Goal: Transaction & Acquisition: Purchase product/service

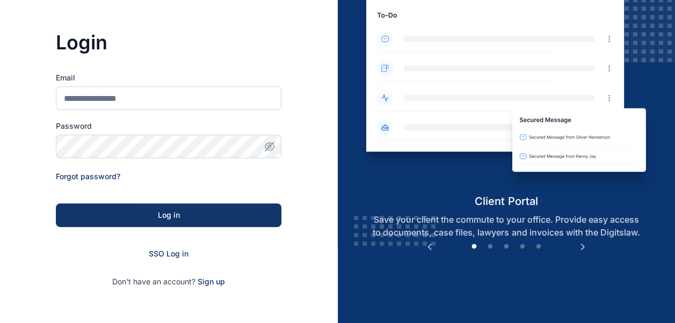
scroll to position [76, 0]
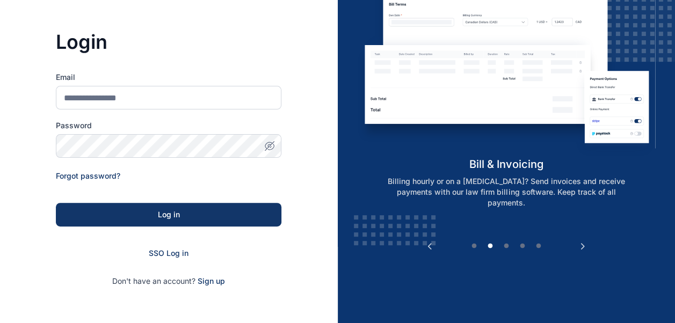
click at [163, 258] on div "SSO Log in" at bounding box center [168, 253] width 225 height 11
click at [164, 253] on span "SSO Log in" at bounding box center [169, 252] width 40 height 9
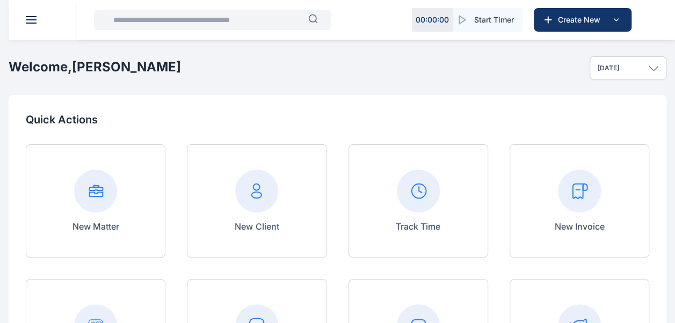
click at [34, 19] on button at bounding box center [31, 20] width 11 height 8
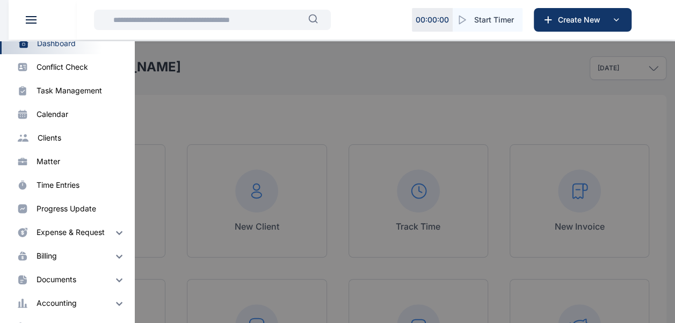
scroll to position [65, 0]
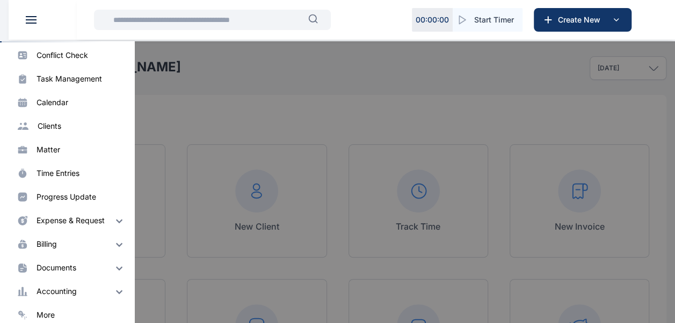
click at [55, 245] on div "billing" at bounding box center [46, 244] width 20 height 11
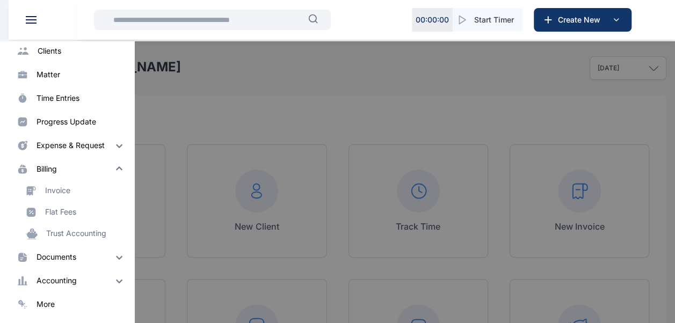
scroll to position [131, 0]
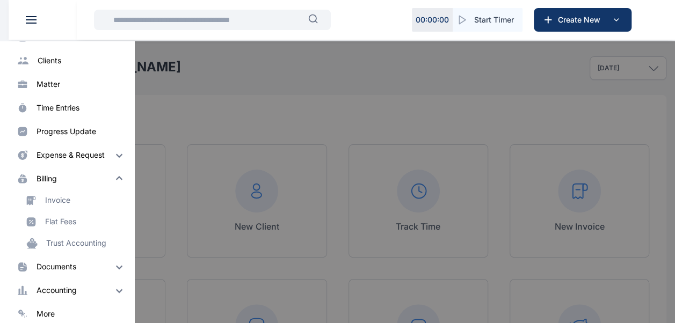
click at [50, 314] on div "more" at bounding box center [45, 314] width 18 height 11
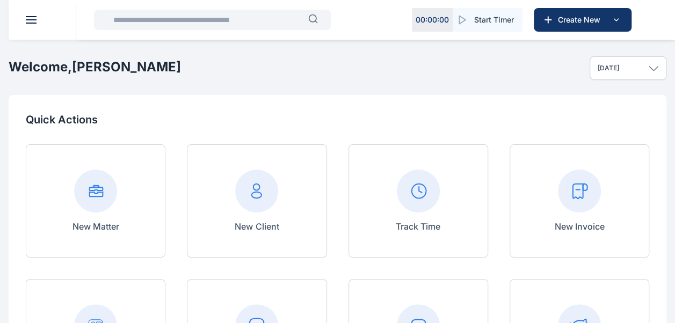
click at [30, 20] on button at bounding box center [31, 20] width 11 height 8
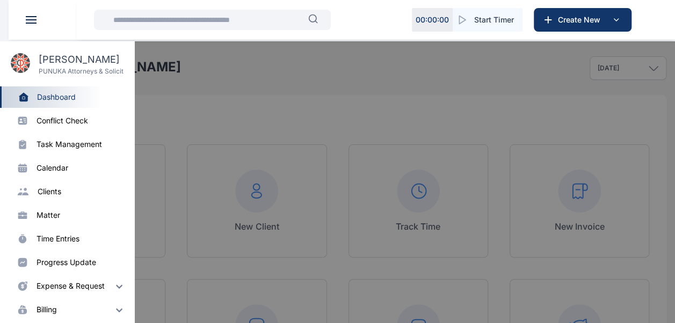
click at [60, 241] on div "time entries" at bounding box center [57, 238] width 43 height 11
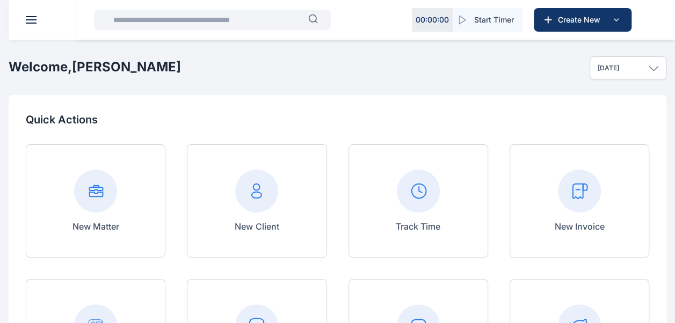
click at [29, 24] on header at bounding box center [346, 20] width 675 height 40
click at [32, 23] on span at bounding box center [31, 23] width 11 height 1
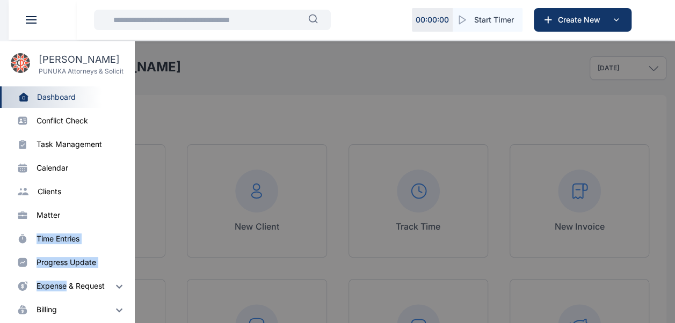
drag, startPoint x: 68, startPoint y: 224, endPoint x: 64, endPoint y: 325, distance: 101.0
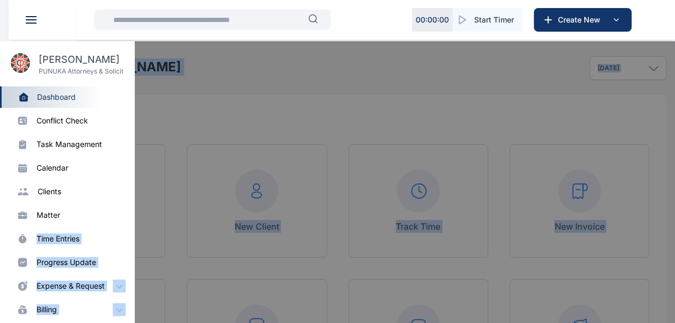
drag, startPoint x: 64, startPoint y: 325, endPoint x: 79, endPoint y: 210, distance: 115.8
click at [79, 210] on div "matter" at bounding box center [80, 215] width 89 height 11
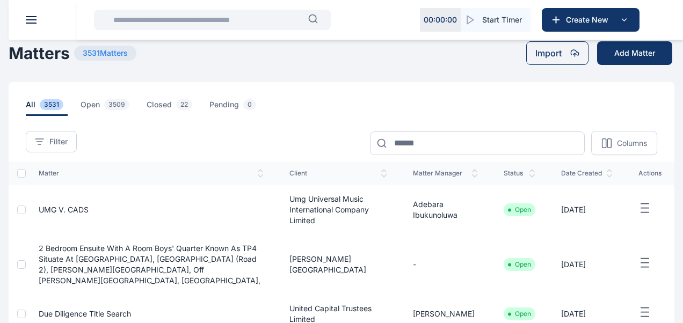
click at [26, 24] on header at bounding box center [350, 20] width 683 height 40
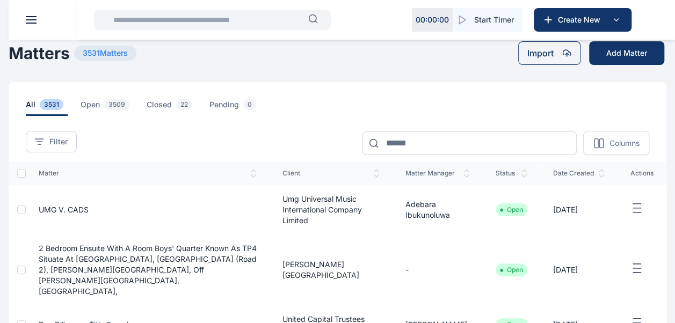
click at [32, 23] on span at bounding box center [31, 23] width 11 height 1
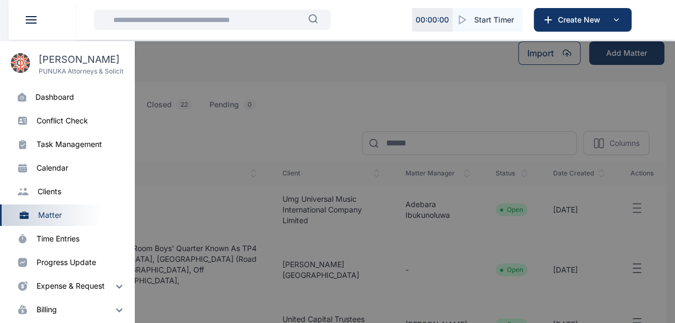
click at [113, 310] on img at bounding box center [119, 309] width 13 height 13
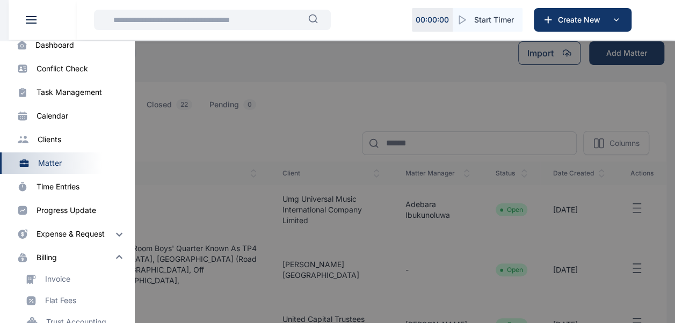
scroll to position [53, 0]
click at [62, 274] on div "Invoice" at bounding box center [57, 278] width 25 height 11
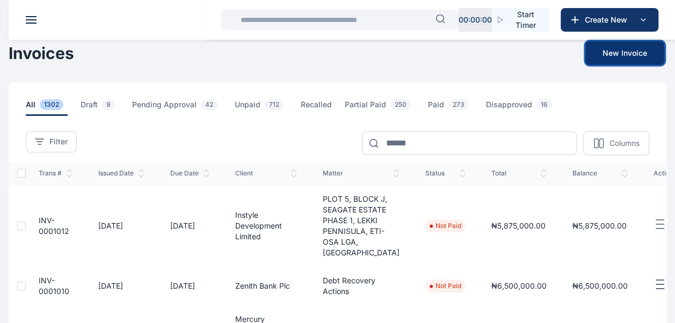
click at [632, 50] on button "New Invoice" at bounding box center [624, 53] width 79 height 24
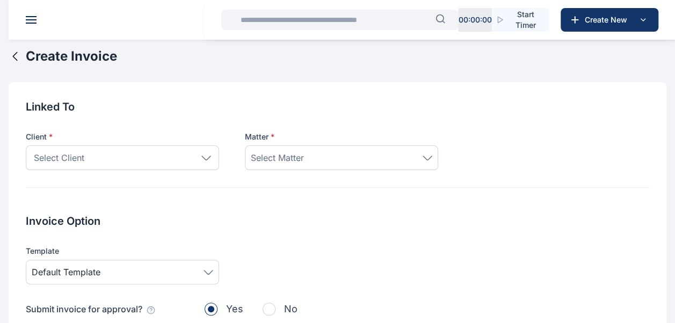
click at [210, 155] on div "Select Client" at bounding box center [122, 157] width 193 height 25
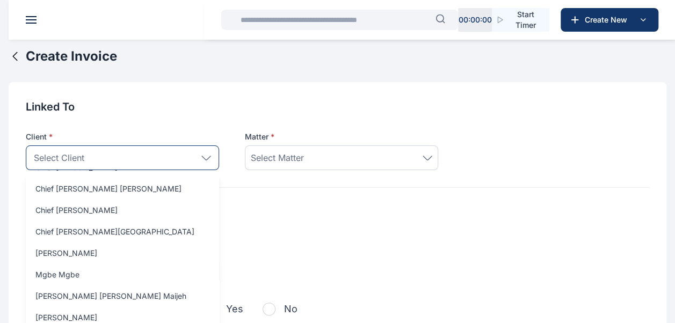
scroll to position [709, 0]
click at [109, 157] on div "Select Client" at bounding box center [122, 157] width 193 height 25
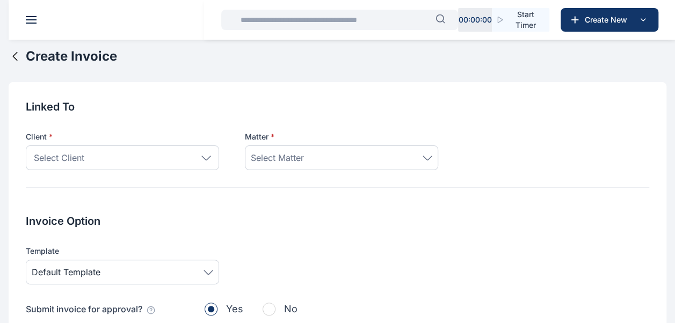
click at [113, 161] on div "Select Client" at bounding box center [122, 157] width 193 height 25
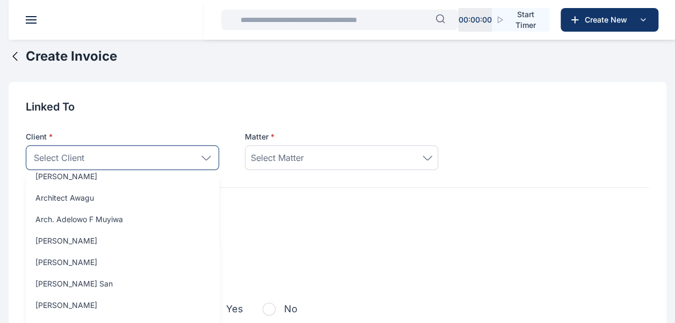
scroll to position [1698, 0]
click at [202, 156] on icon at bounding box center [206, 158] width 10 height 5
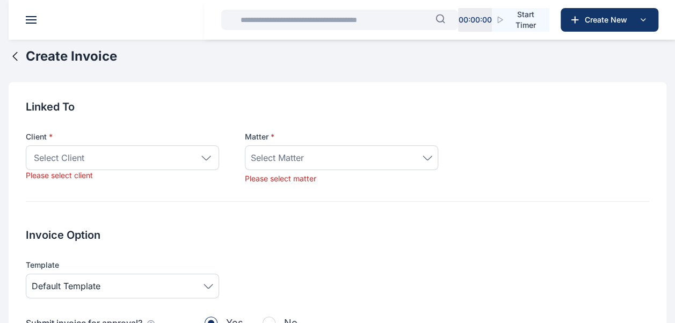
click at [207, 161] on div "Select Client" at bounding box center [122, 157] width 193 height 25
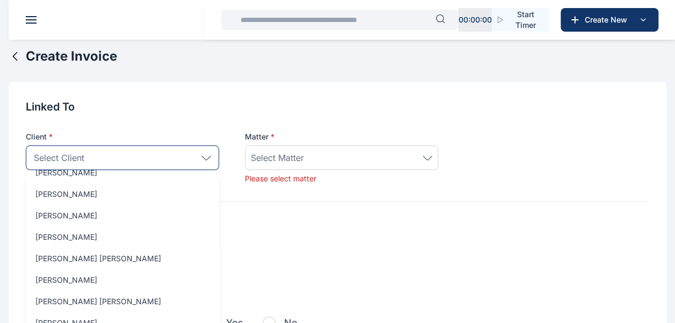
scroll to position [1831, 0]
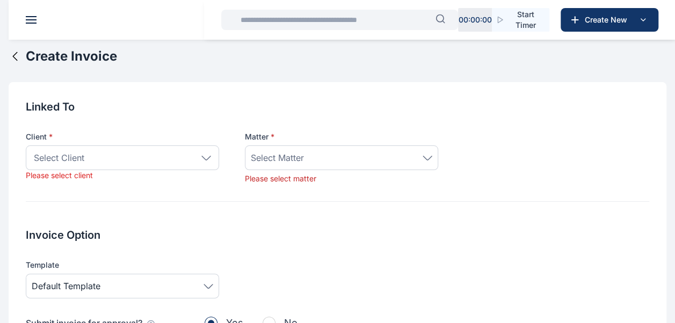
click at [290, 283] on div "Template Default Template" at bounding box center [337, 279] width 623 height 39
click at [396, 155] on div "Select Matter" at bounding box center [341, 157] width 181 height 13
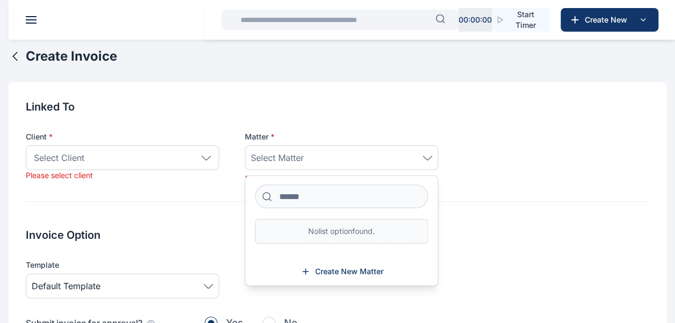
click at [55, 163] on span "Select Client" at bounding box center [59, 157] width 50 height 13
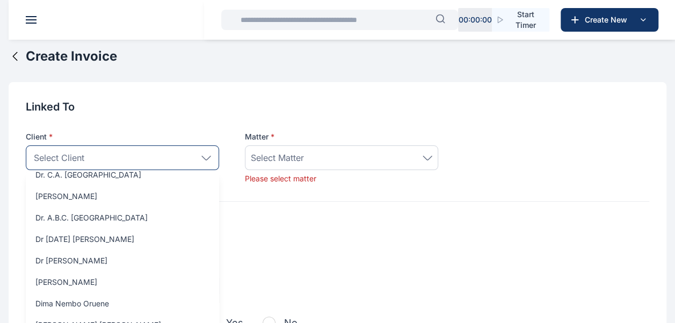
scroll to position [0, 0]
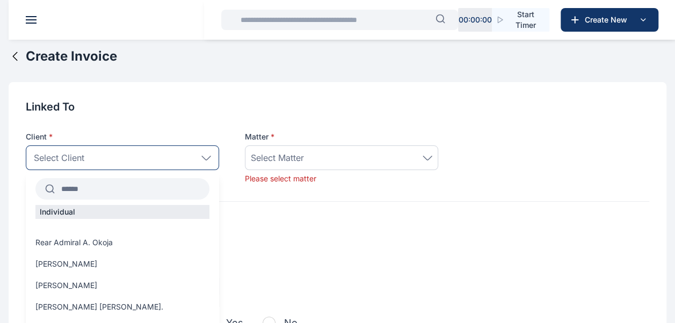
click at [127, 189] on input "text" at bounding box center [132, 188] width 155 height 19
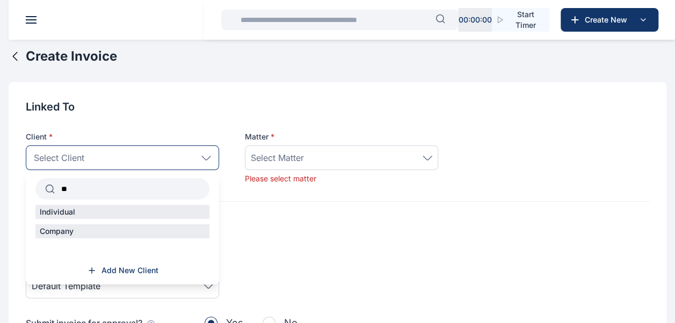
type input "*"
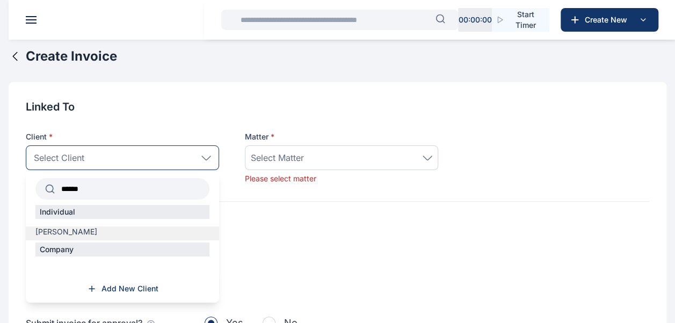
type input "******"
click at [92, 228] on span "[PERSON_NAME]" at bounding box center [66, 231] width 62 height 11
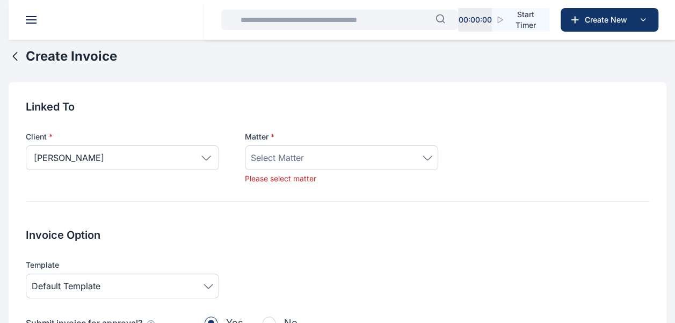
click at [326, 161] on div "Select Matter" at bounding box center [341, 157] width 181 height 13
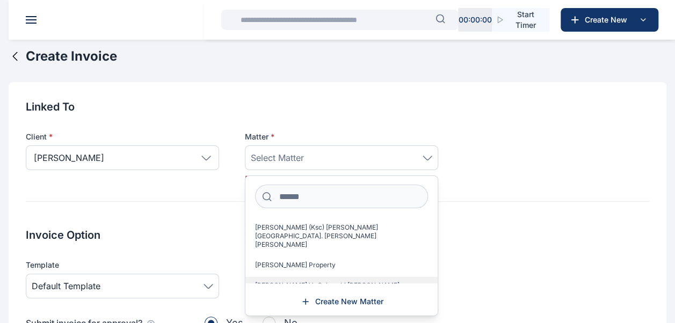
click at [314, 281] on span "Sir Amechi Onianwa Vs Ogbueshi Godwin Ogonjo Nwosa" at bounding box center [327, 285] width 144 height 9
click at [502, 255] on div "Invoice Option Template Default Template Submit invoice for approval? Yes No" at bounding box center [337, 286] width 623 height 121
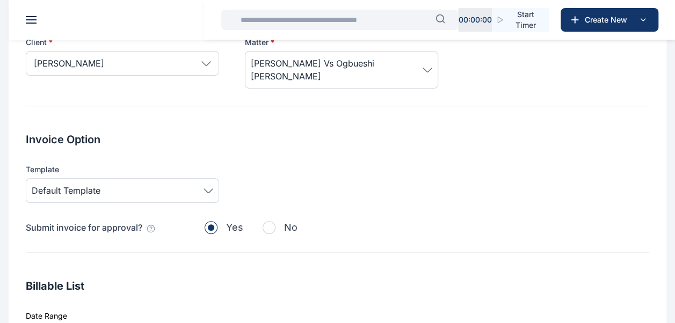
scroll to position [99, 0]
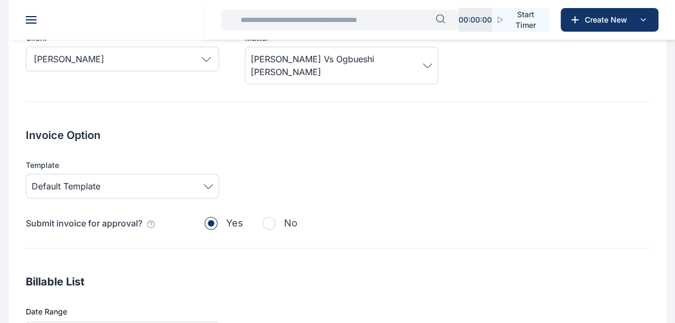
click at [267, 224] on span "button" at bounding box center [268, 223] width 13 height 13
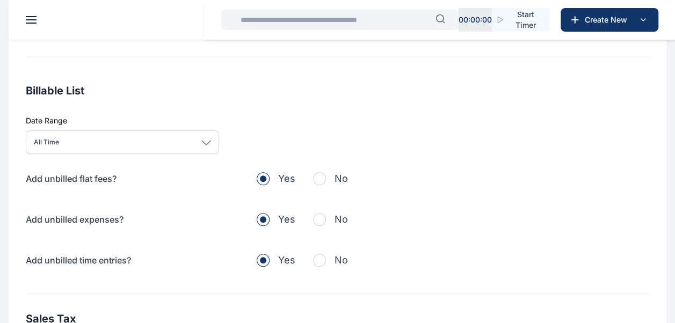
scroll to position [290, 0]
click at [209, 140] on icon at bounding box center [206, 142] width 9 height 4
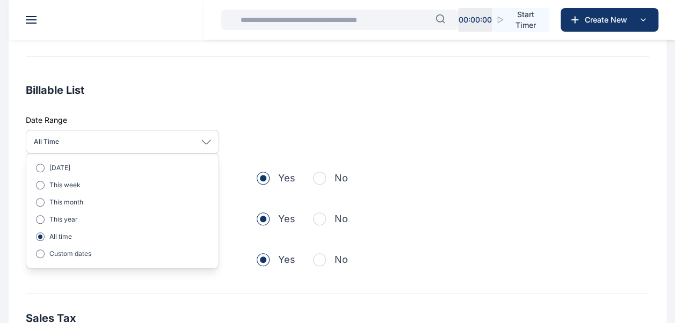
click at [45, 166] on div "Today" at bounding box center [122, 168] width 173 height 9
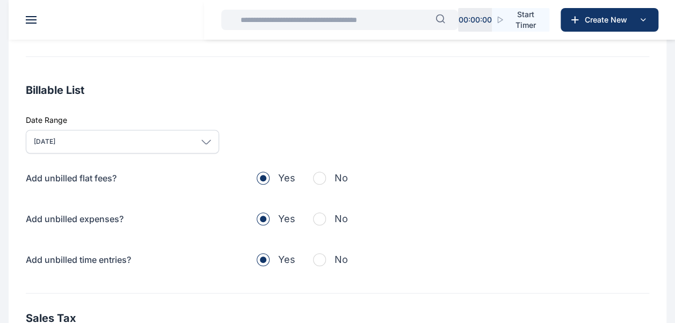
click at [315, 137] on div "Today Today This week This month This year All time Custom dates" at bounding box center [337, 142] width 623 height 24
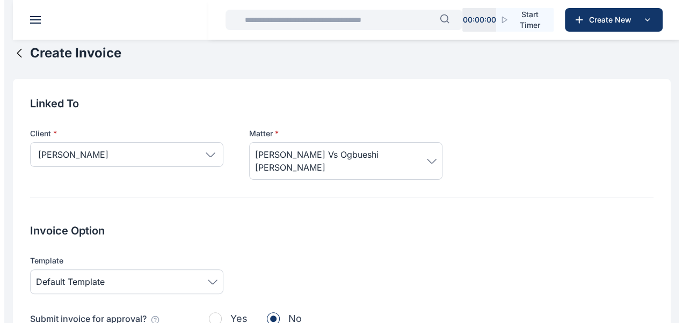
scroll to position [0, 0]
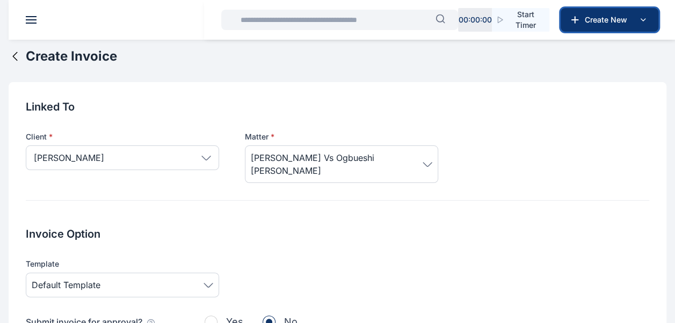
click at [646, 17] on icon at bounding box center [642, 19] width 13 height 13
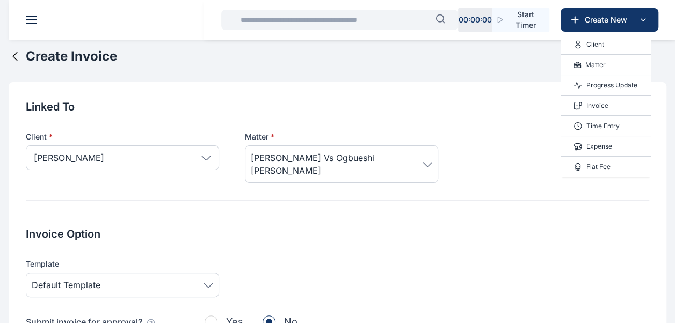
click at [606, 146] on p "Expense" at bounding box center [599, 146] width 26 height 11
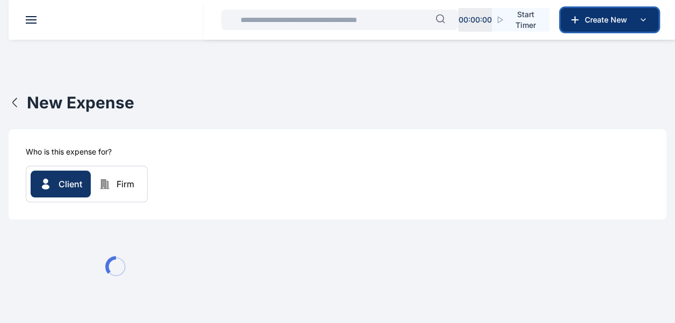
click at [641, 19] on icon at bounding box center [643, 20] width 4 height 2
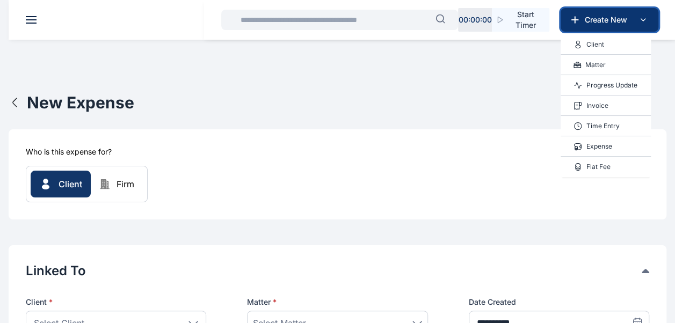
type input "*"
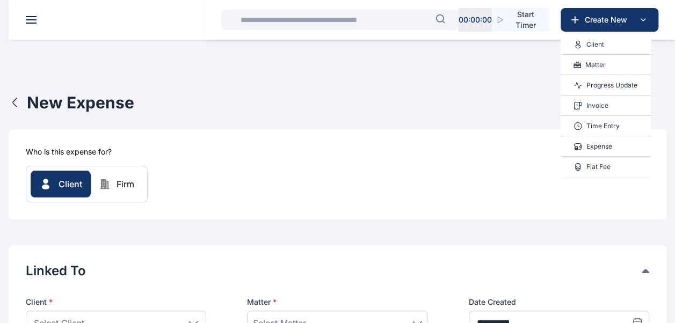
click at [601, 125] on p "Time Entry" at bounding box center [602, 126] width 33 height 11
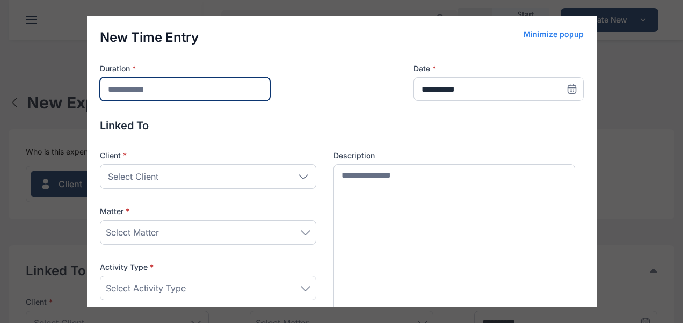
click at [209, 90] on input "number" at bounding box center [185, 89] width 170 height 24
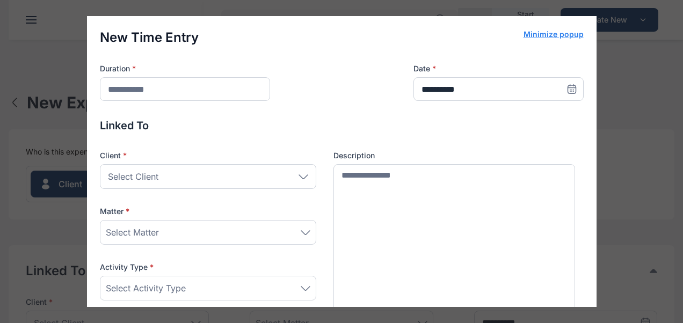
click at [297, 176] on div "Client * Select Client Individual Rear Admiral A. Okoja Raymond Obiakor Mr Ufuo…" at bounding box center [208, 169] width 216 height 39
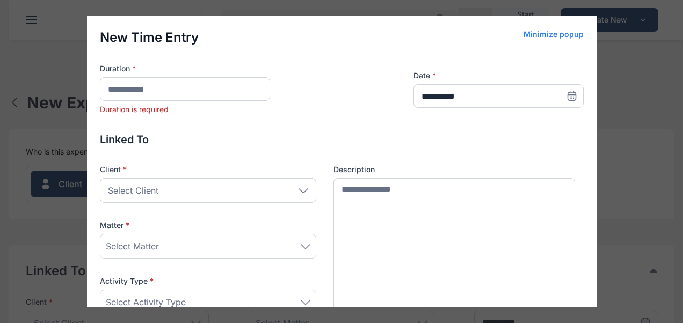
click at [298, 189] on icon at bounding box center [303, 190] width 10 height 5
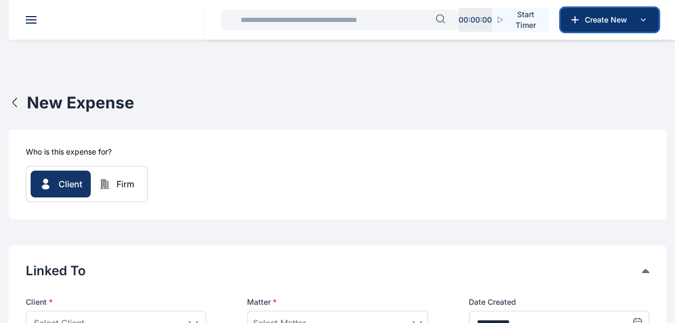
click at [643, 20] on icon at bounding box center [643, 20] width 4 height 2
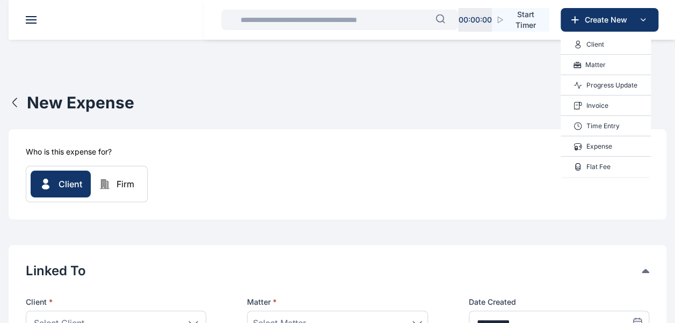
click at [611, 128] on p "Time Entry" at bounding box center [602, 126] width 33 height 11
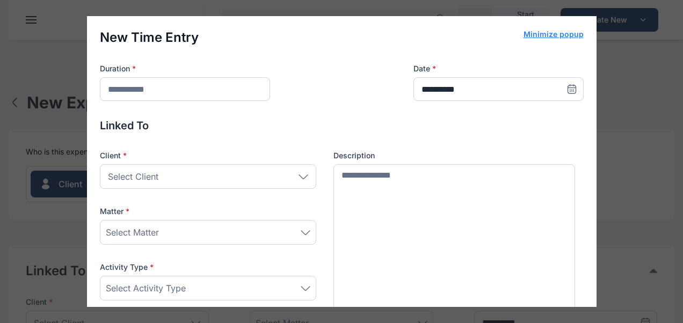
click at [301, 233] on icon at bounding box center [306, 232] width 10 height 5
click at [301, 177] on icon at bounding box center [303, 176] width 10 height 5
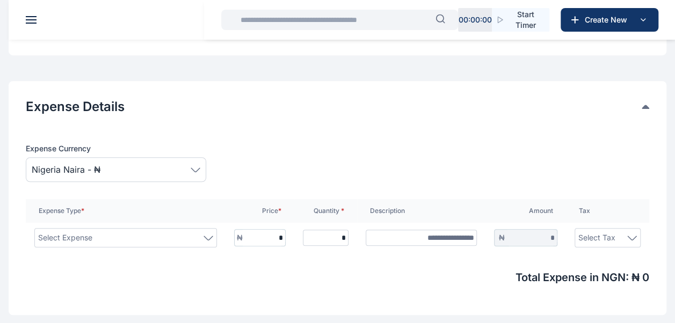
scroll to position [298, 0]
click at [208, 232] on div "Select Expense" at bounding box center [125, 237] width 175 height 13
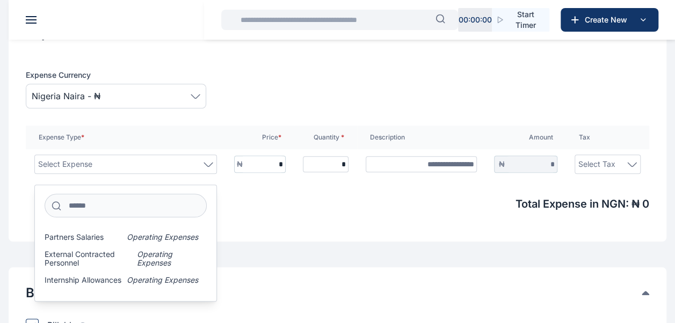
scroll to position [670, 0]
click at [126, 204] on input at bounding box center [126, 206] width 162 height 24
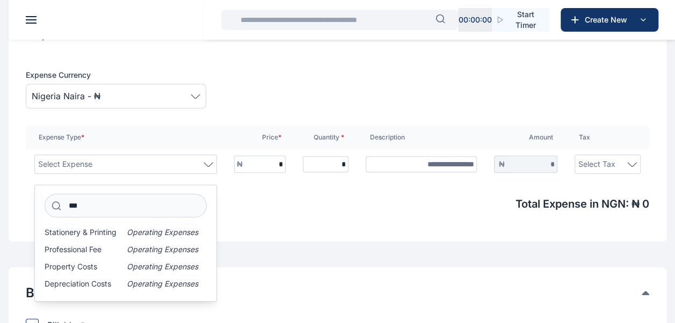
scroll to position [4, 0]
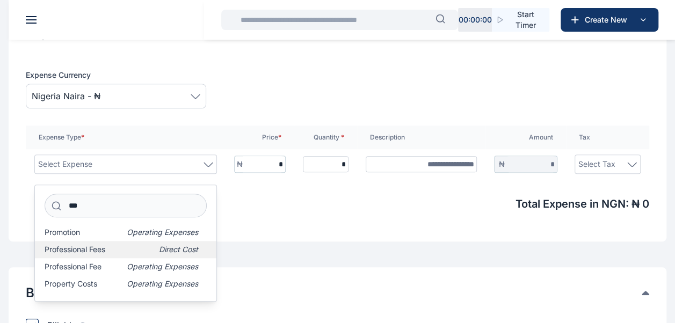
type input "***"
click at [103, 248] on span "Professional Fees" at bounding box center [75, 249] width 61 height 9
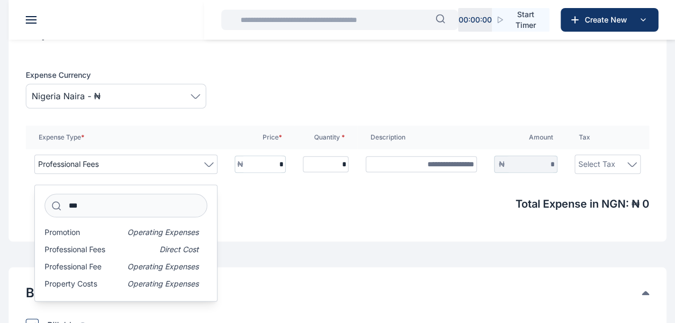
click at [284, 198] on span "Total Expense in NGN : ₦ 0" at bounding box center [337, 203] width 623 height 15
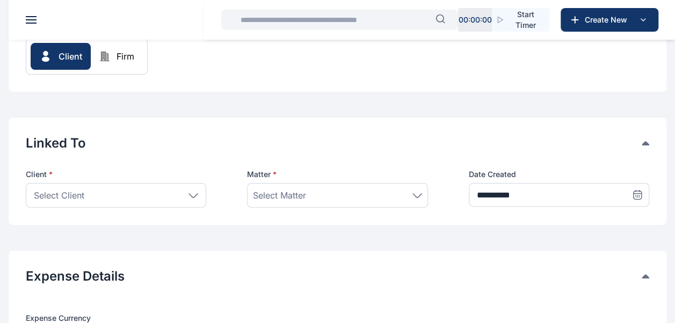
scroll to position [0, 0]
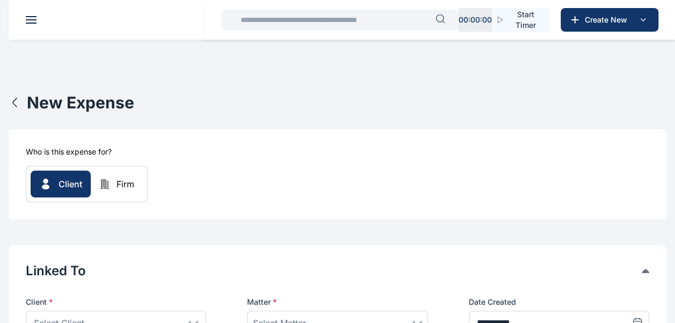
type input "*"
